Goal: Transaction & Acquisition: Purchase product/service

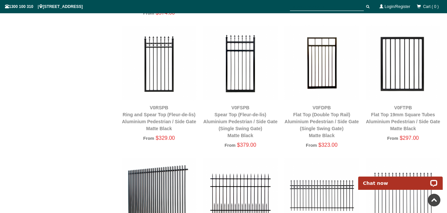
scroll to position [1031, 0]
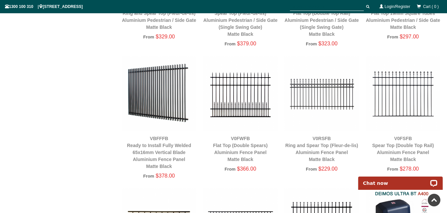
click at [326, 103] on img at bounding box center [321, 93] width 75 height 75
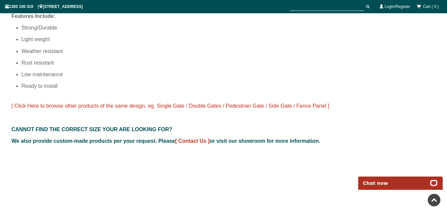
scroll to position [490, 0]
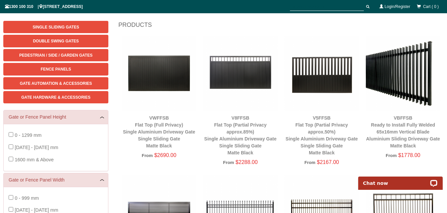
scroll to position [152, 0]
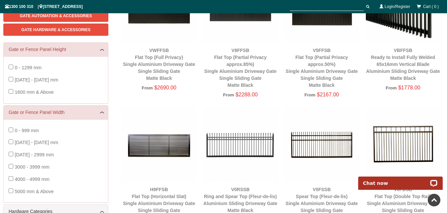
click at [245, 142] on img at bounding box center [240, 144] width 75 height 75
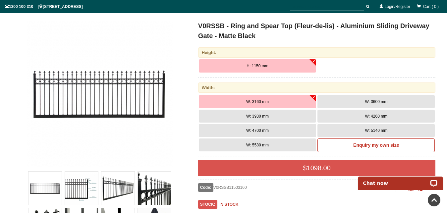
scroll to position [50, 0]
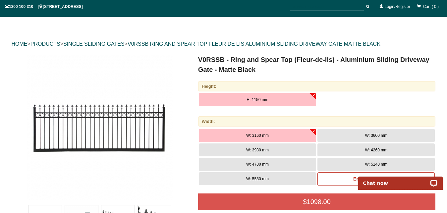
click at [253, 180] on span "W: 5580 mm" at bounding box center [257, 179] width 23 height 5
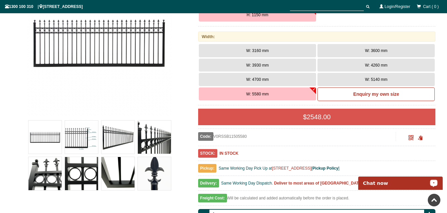
scroll to position [68, 0]
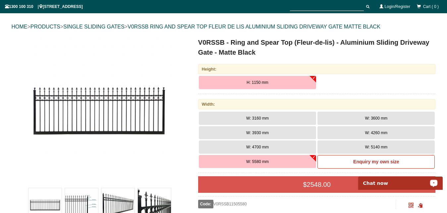
click at [315, 79] on button "H: 1150 mm" at bounding box center [257, 82] width 117 height 13
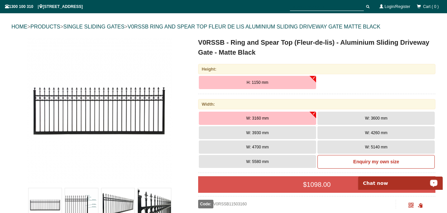
click at [256, 81] on span "H: 1150 mm" at bounding box center [258, 82] width 22 height 5
